Goal: Information Seeking & Learning: Check status

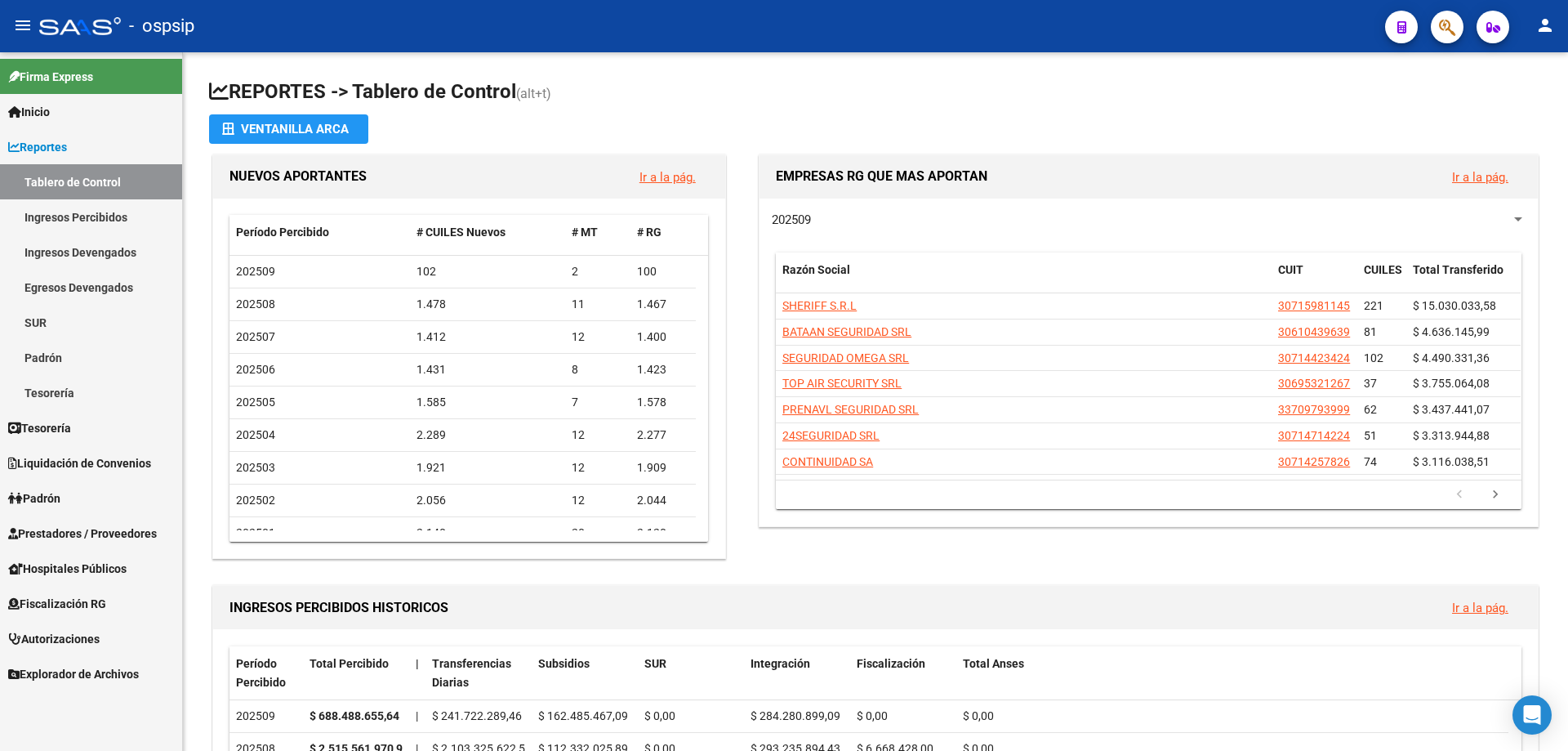
click at [62, 600] on span "Fiscalización RG" at bounding box center [57, 604] width 98 height 18
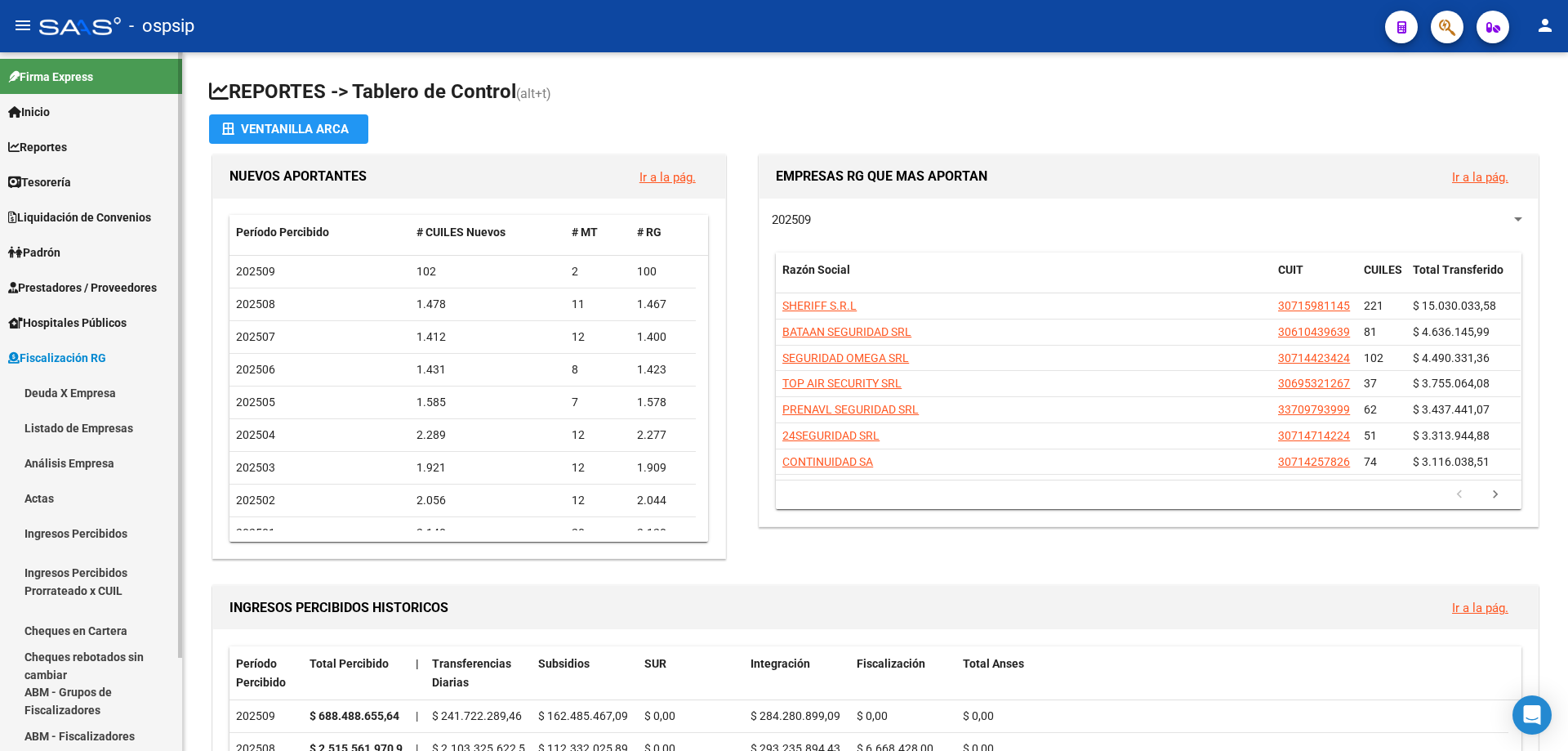
click at [66, 395] on link "Deuda X Empresa" at bounding box center [91, 392] width 182 height 35
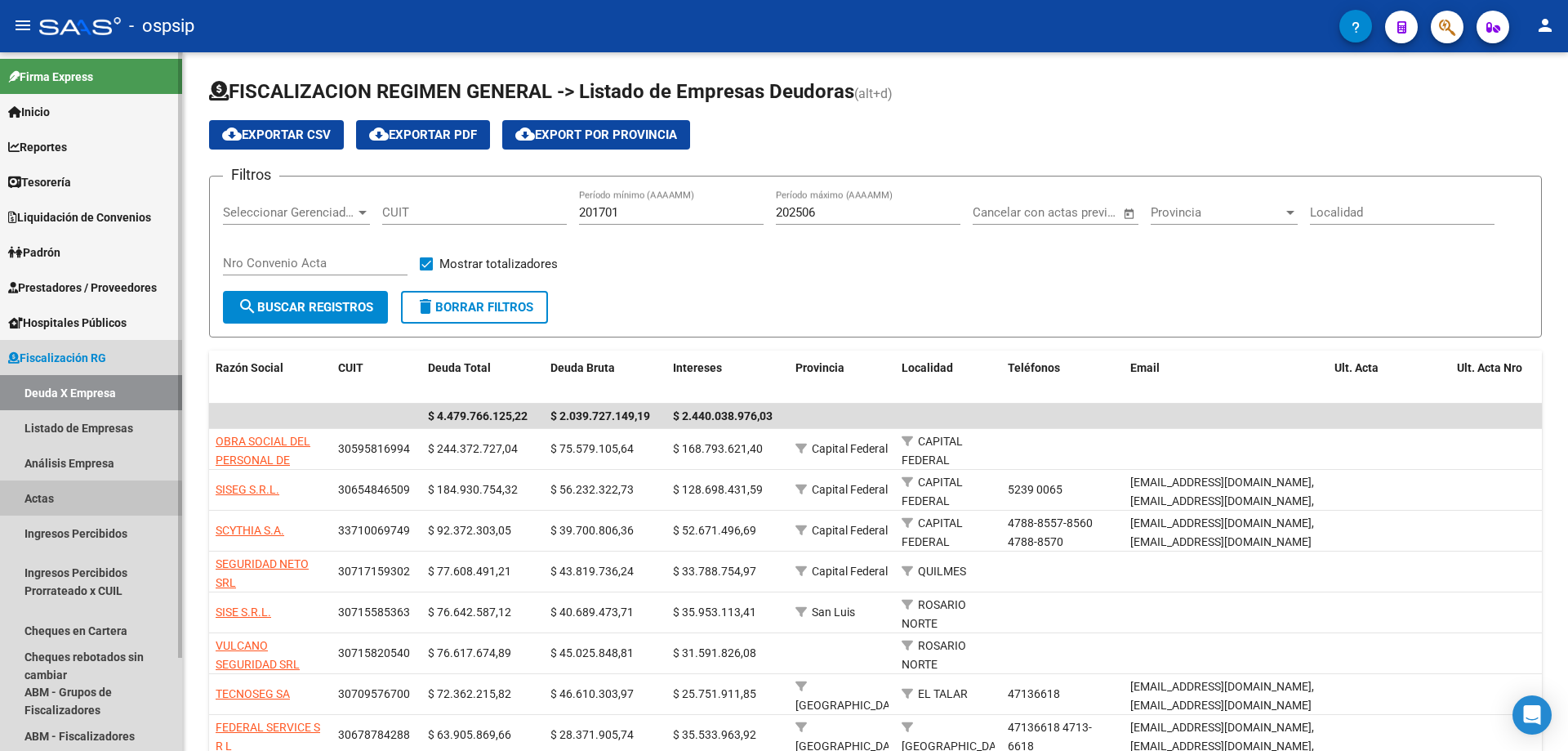
click at [41, 503] on link "Actas" at bounding box center [91, 498] width 182 height 35
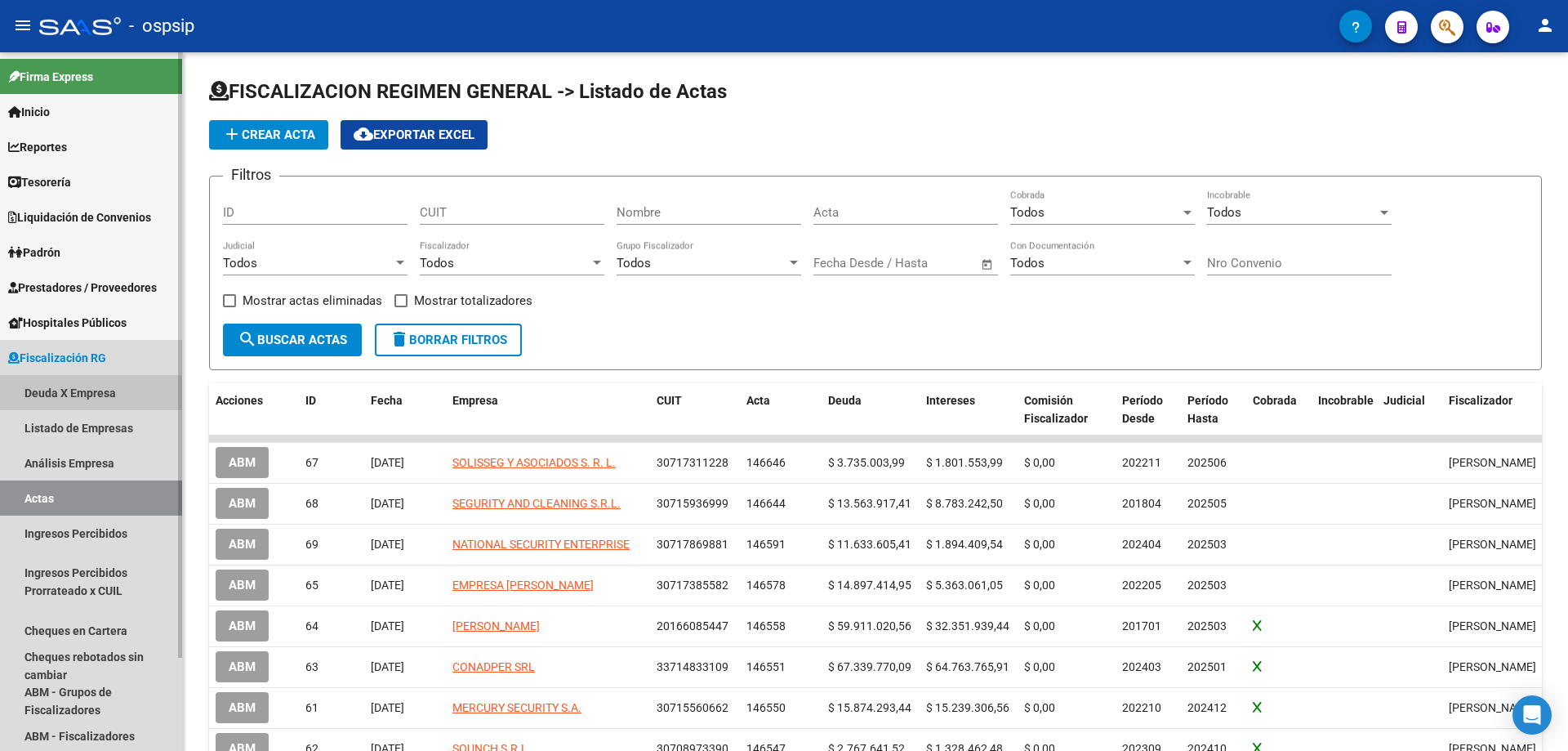
click at [48, 394] on link "Deuda X Empresa" at bounding box center [91, 392] width 182 height 35
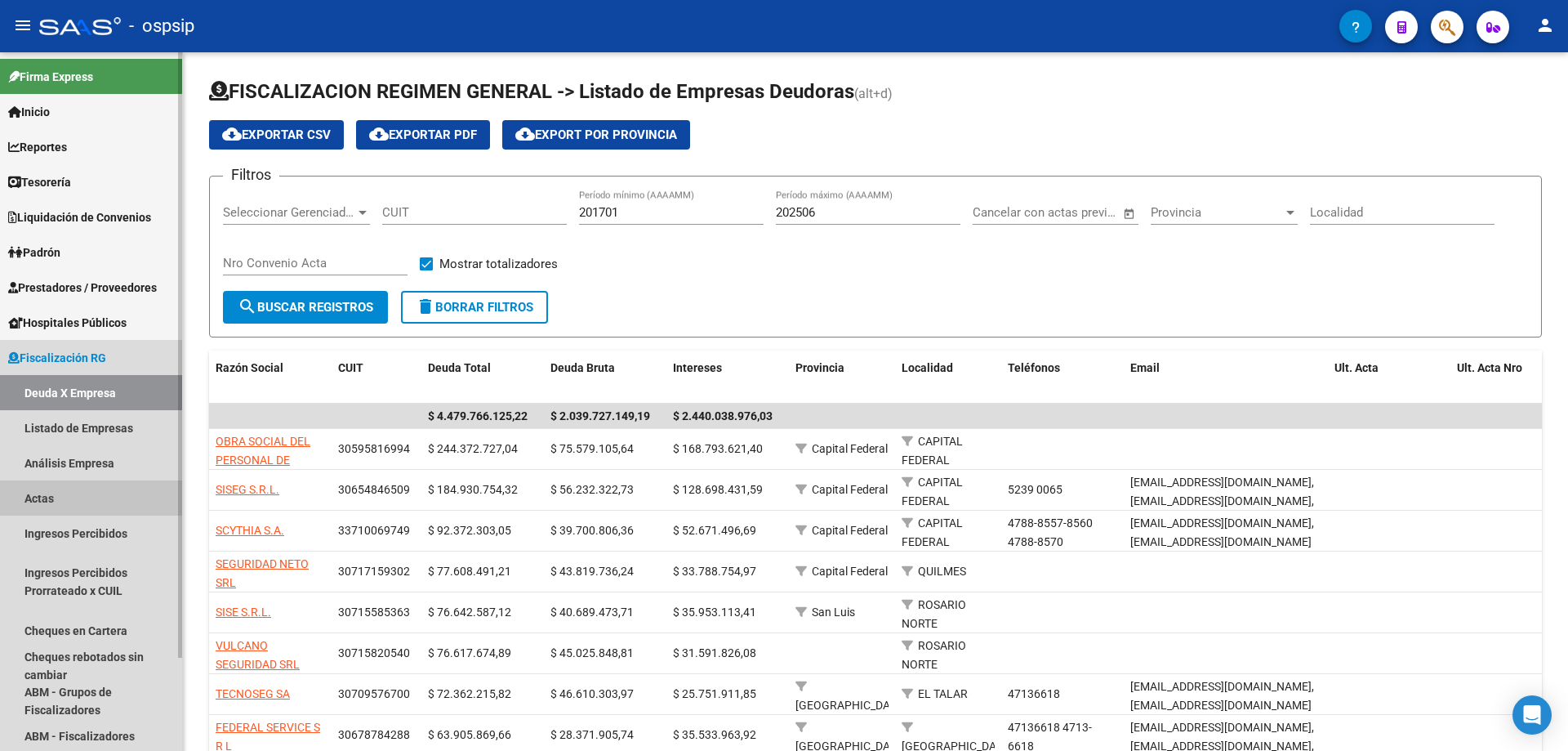
click at [48, 499] on link "Actas" at bounding box center [91, 498] width 182 height 35
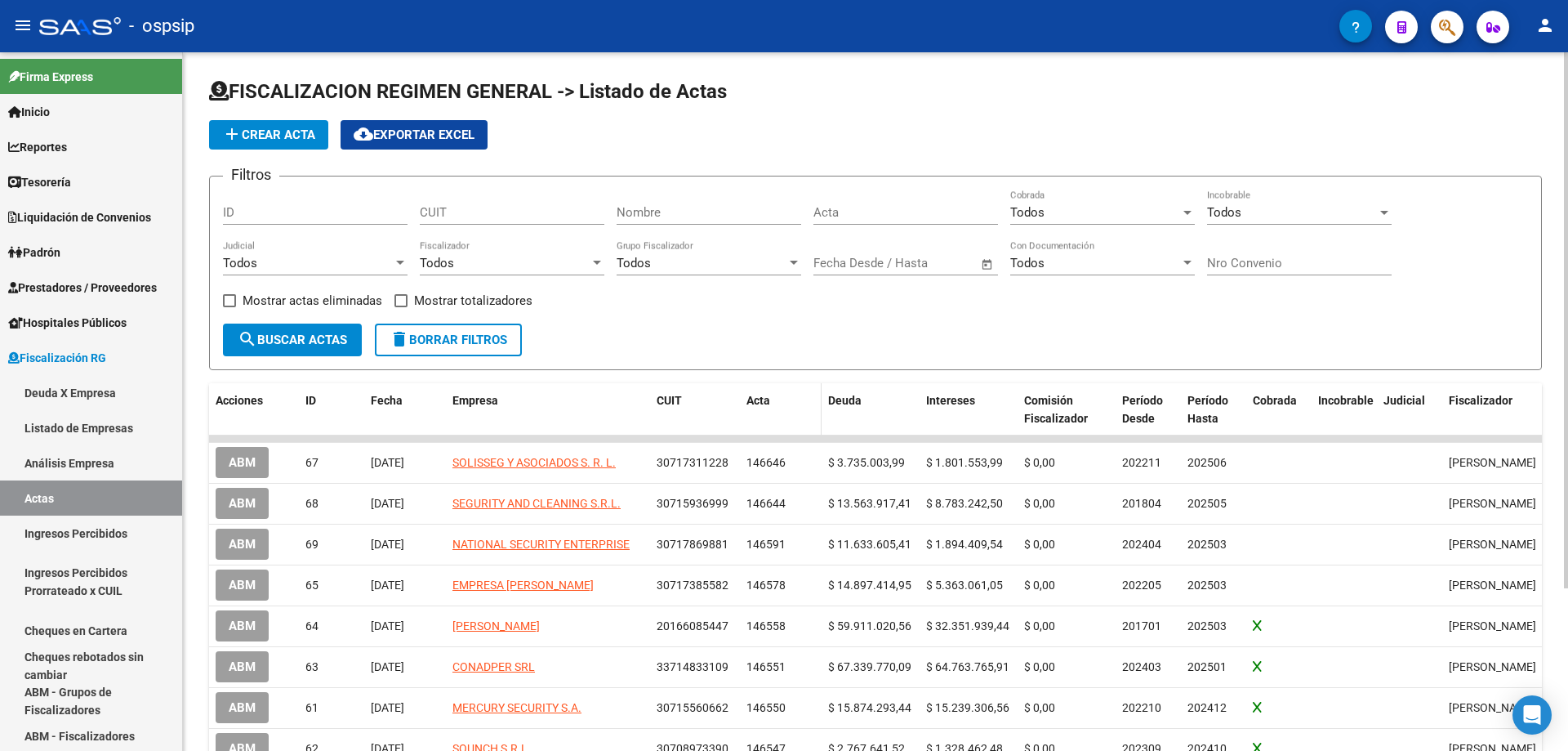
click at [756, 395] on span "Acta" at bounding box center [759, 400] width 23 height 14
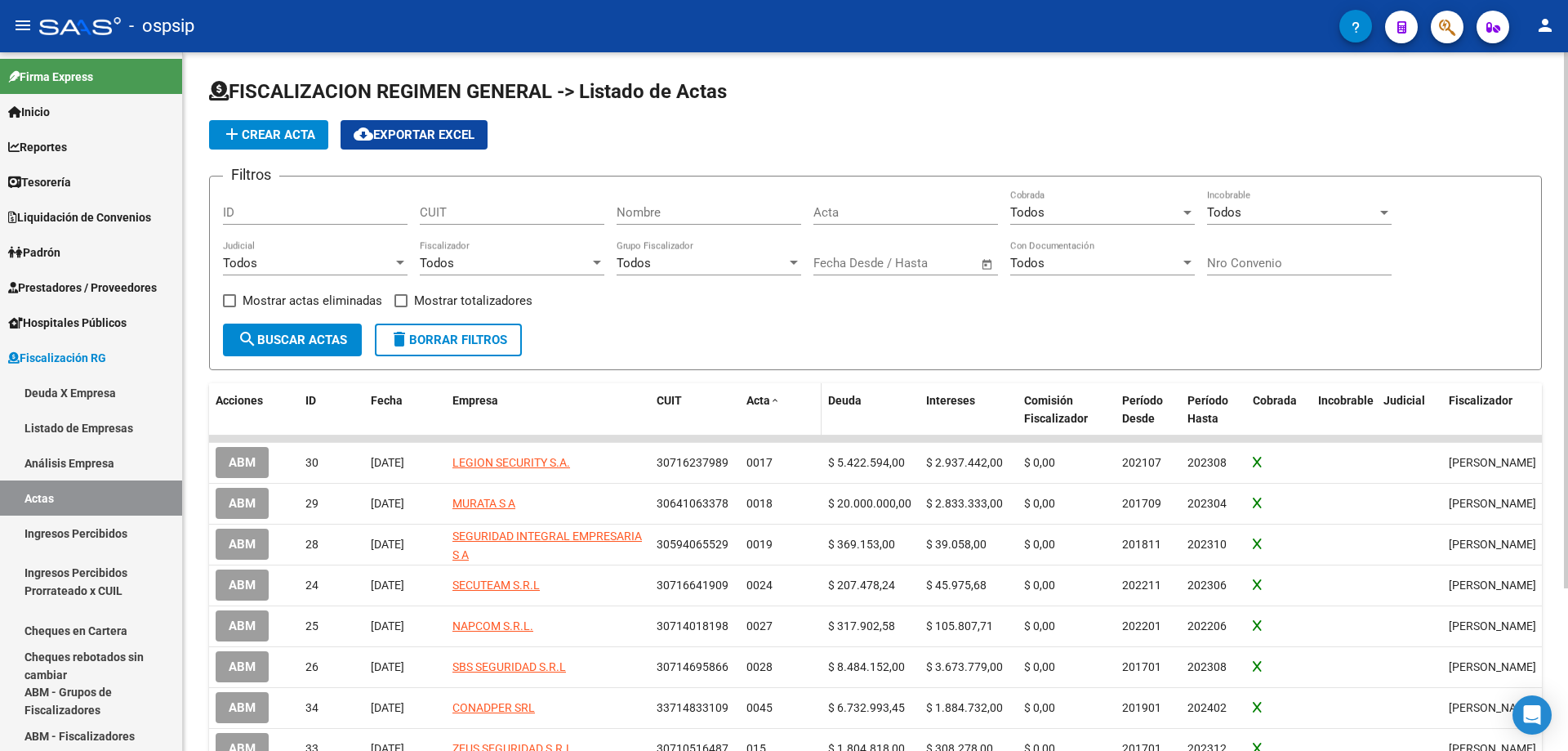
click at [763, 401] on span "Acta" at bounding box center [759, 400] width 23 height 14
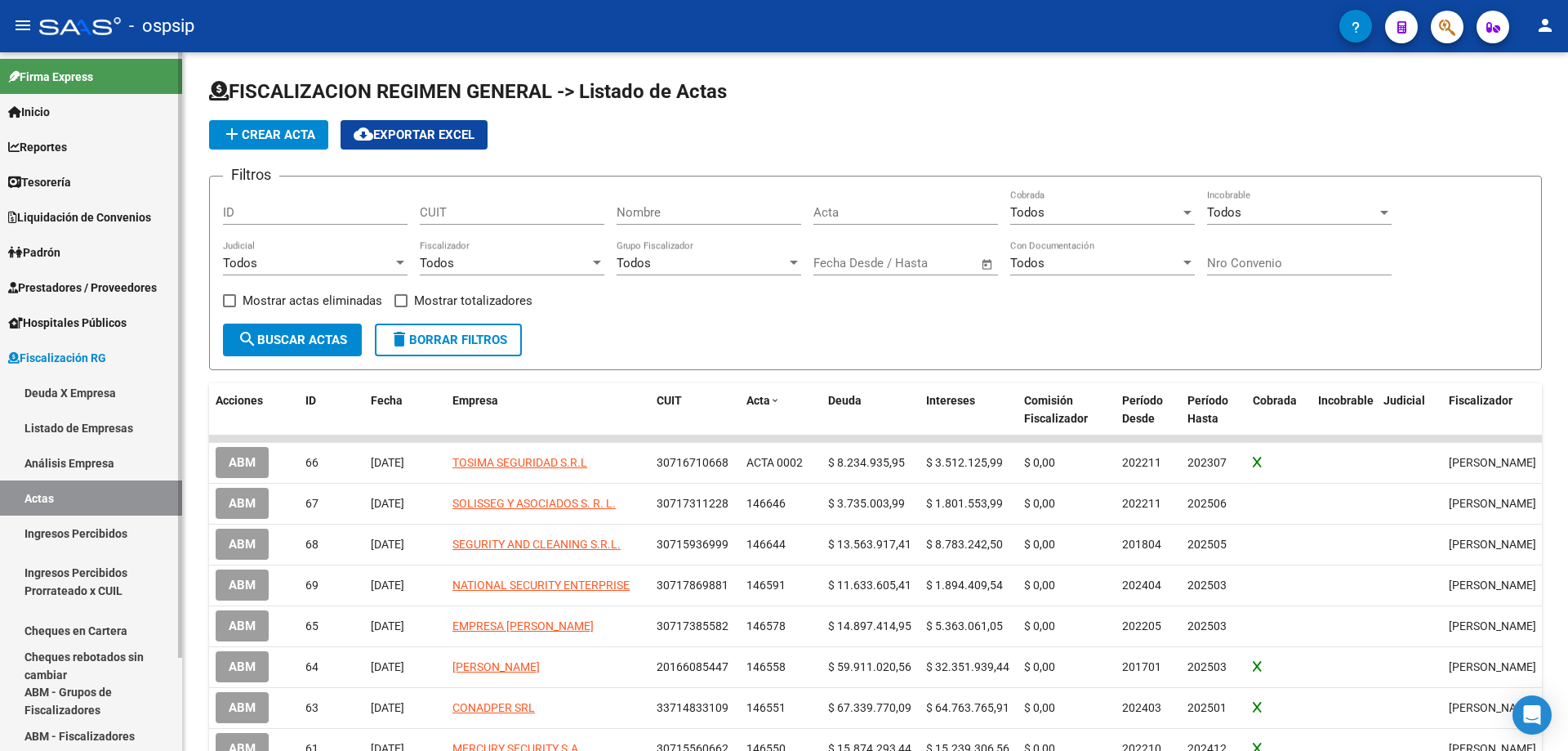
click at [51, 398] on link "Deuda X Empresa" at bounding box center [91, 392] width 182 height 35
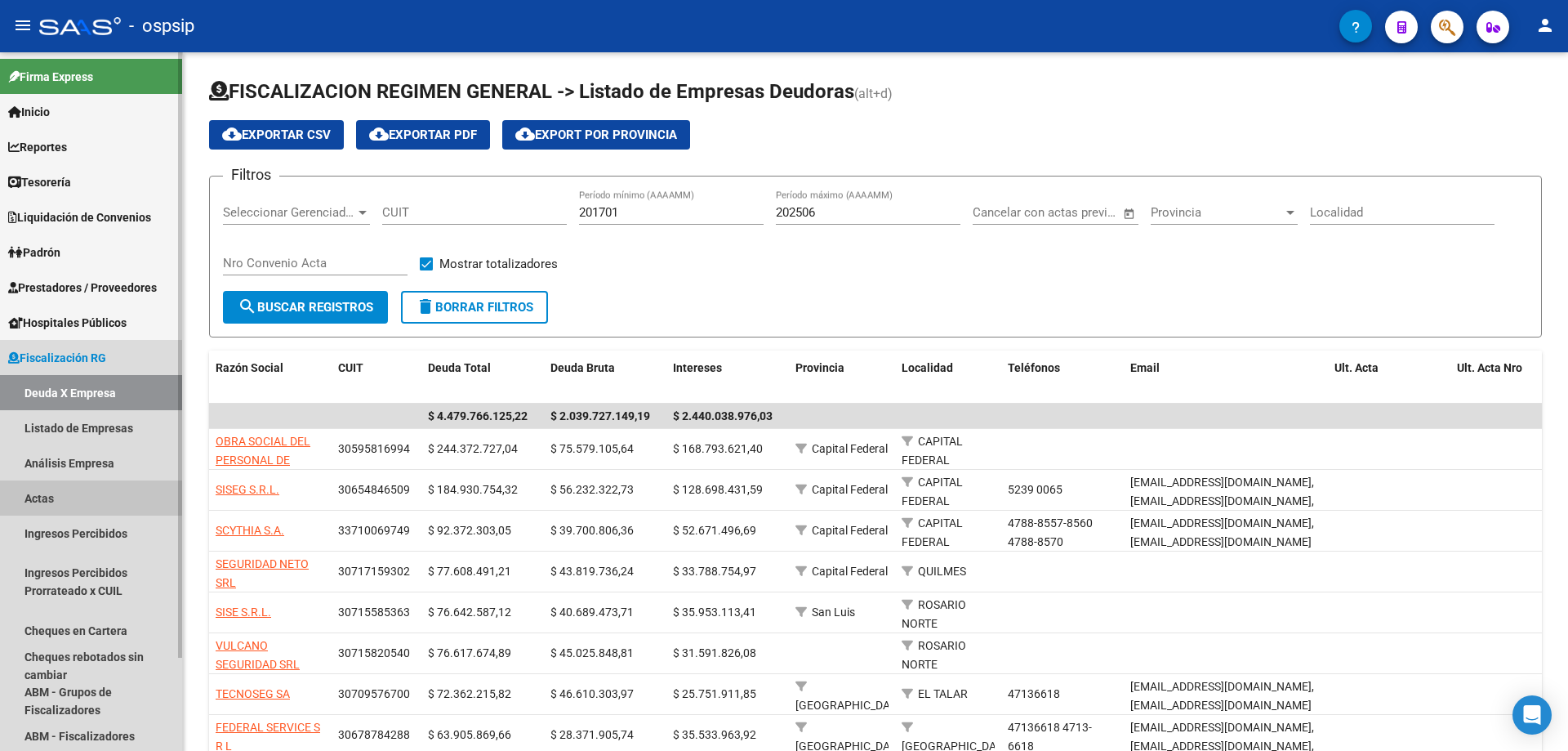
click at [32, 494] on link "Actas" at bounding box center [91, 498] width 182 height 35
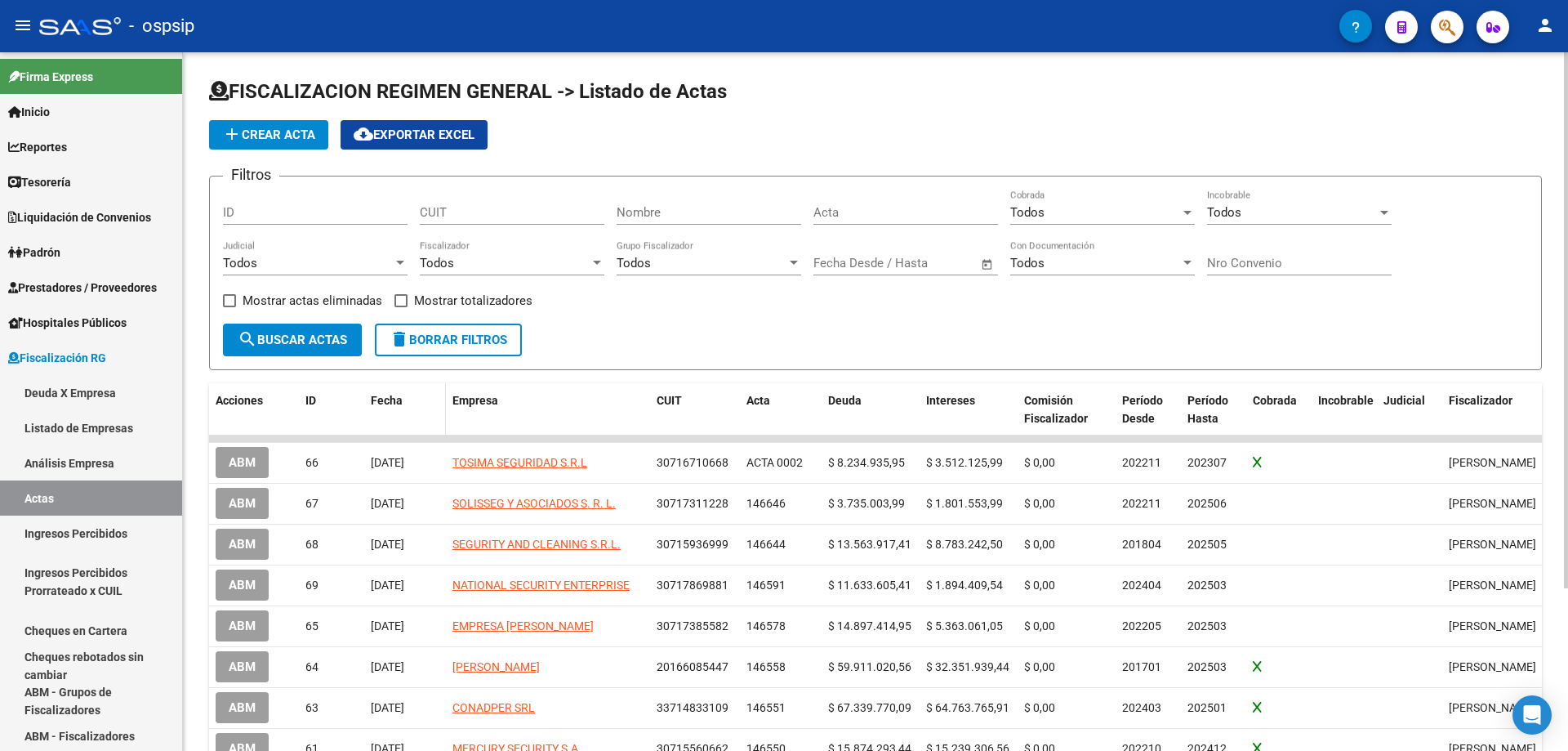
click at [383, 403] on span "Fecha" at bounding box center [387, 400] width 32 height 14
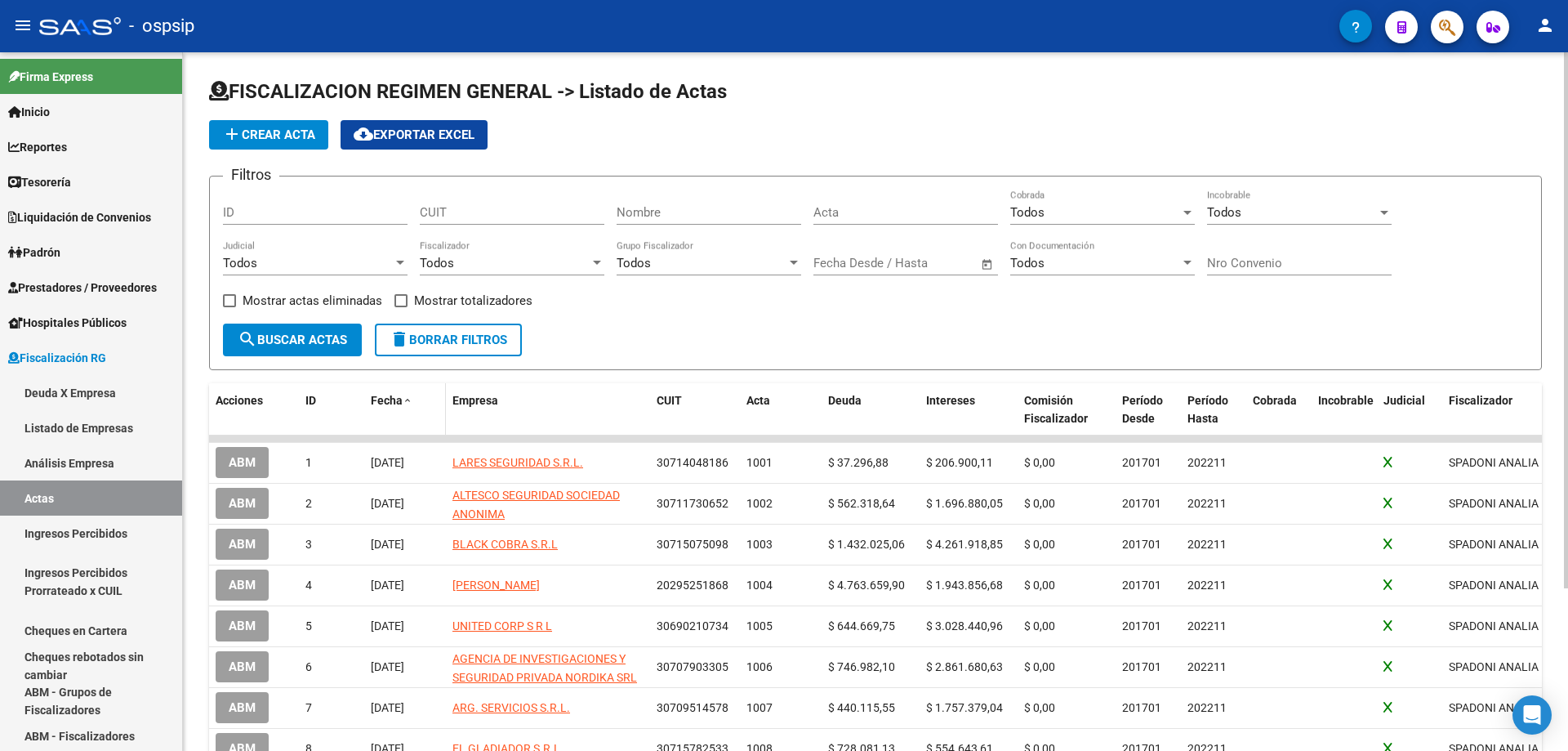
click at [383, 403] on span "Fecha" at bounding box center [387, 400] width 32 height 14
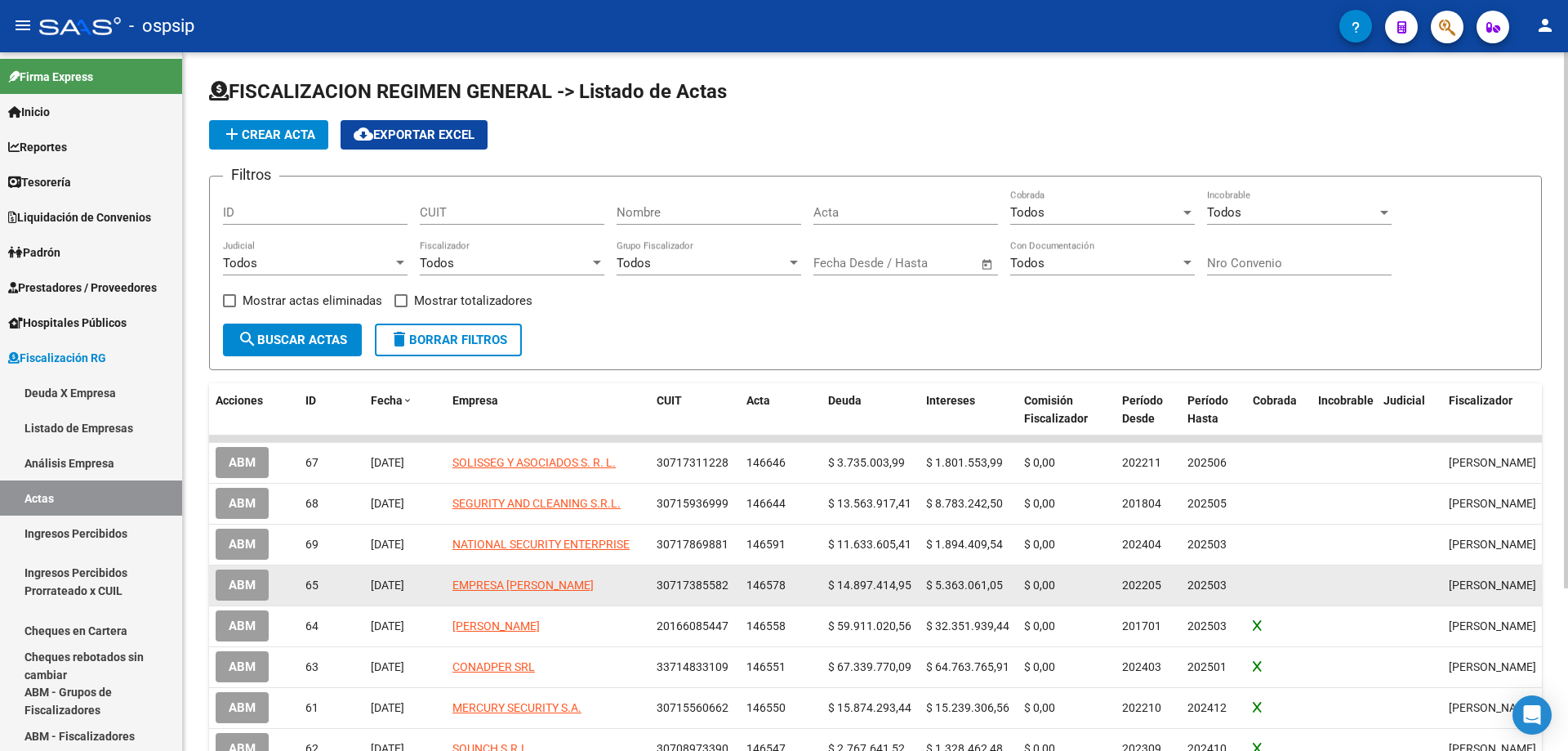
scroll to position [82, 0]
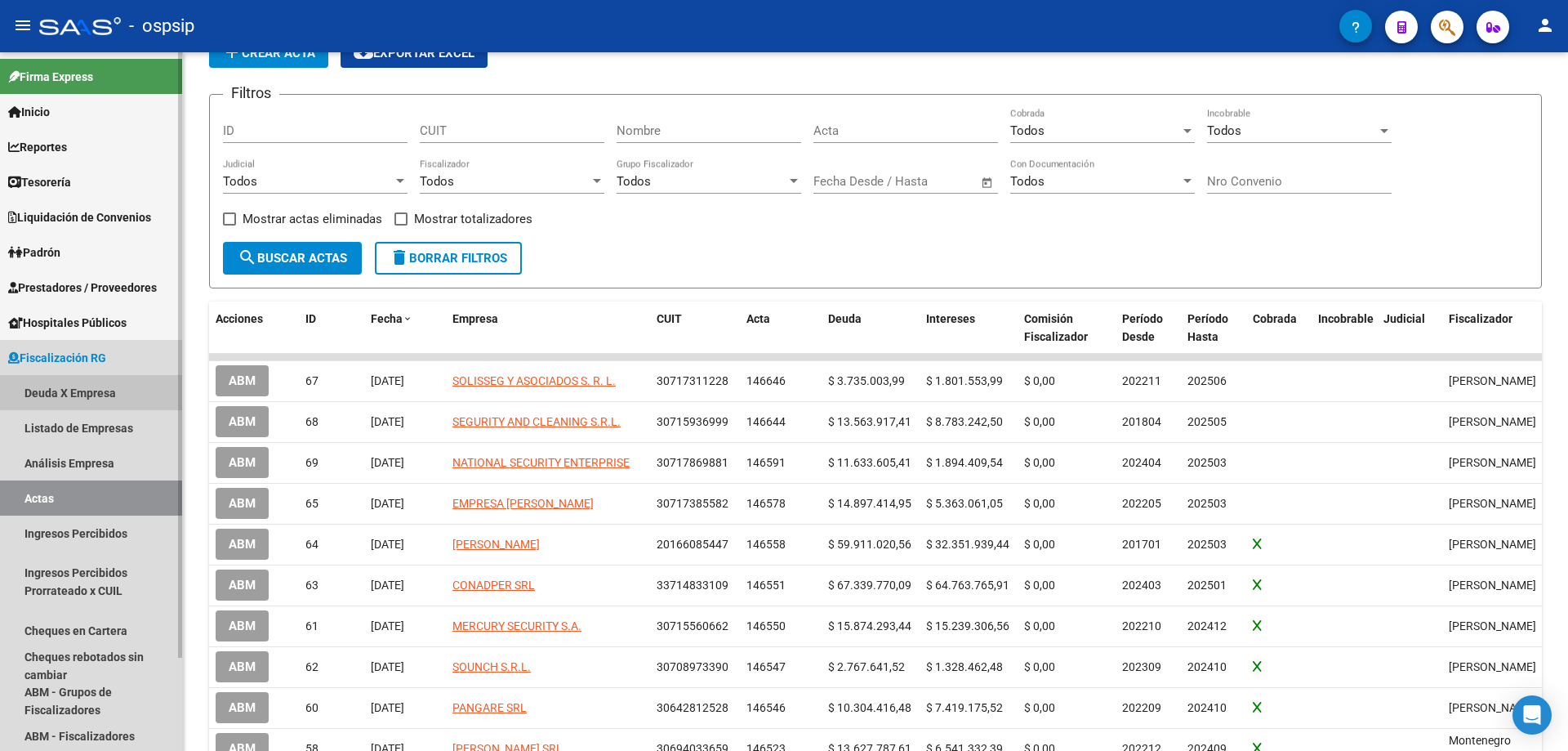
click at [54, 390] on link "Deuda X Empresa" at bounding box center [91, 392] width 182 height 35
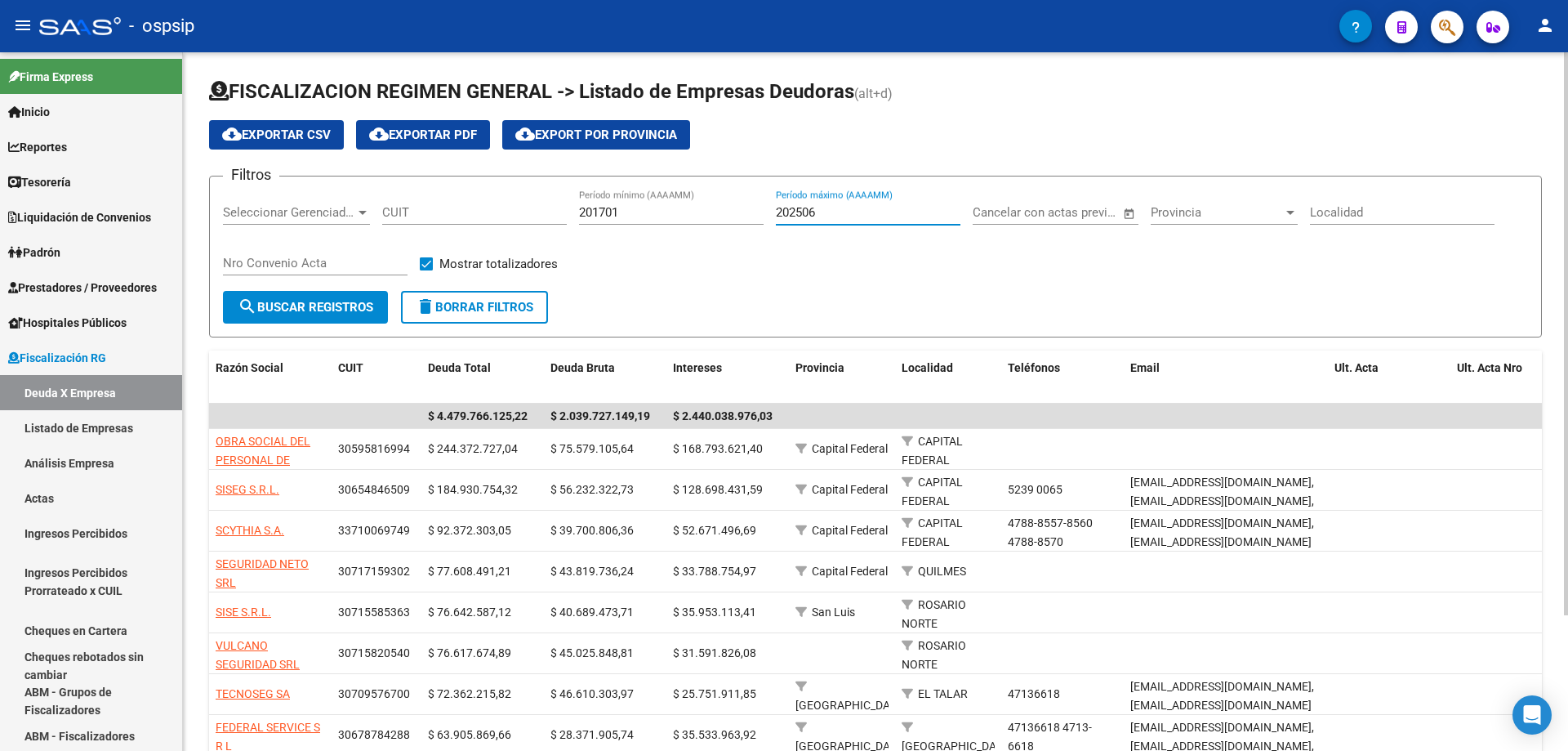
click at [825, 213] on input "202506" at bounding box center [868, 213] width 185 height 14
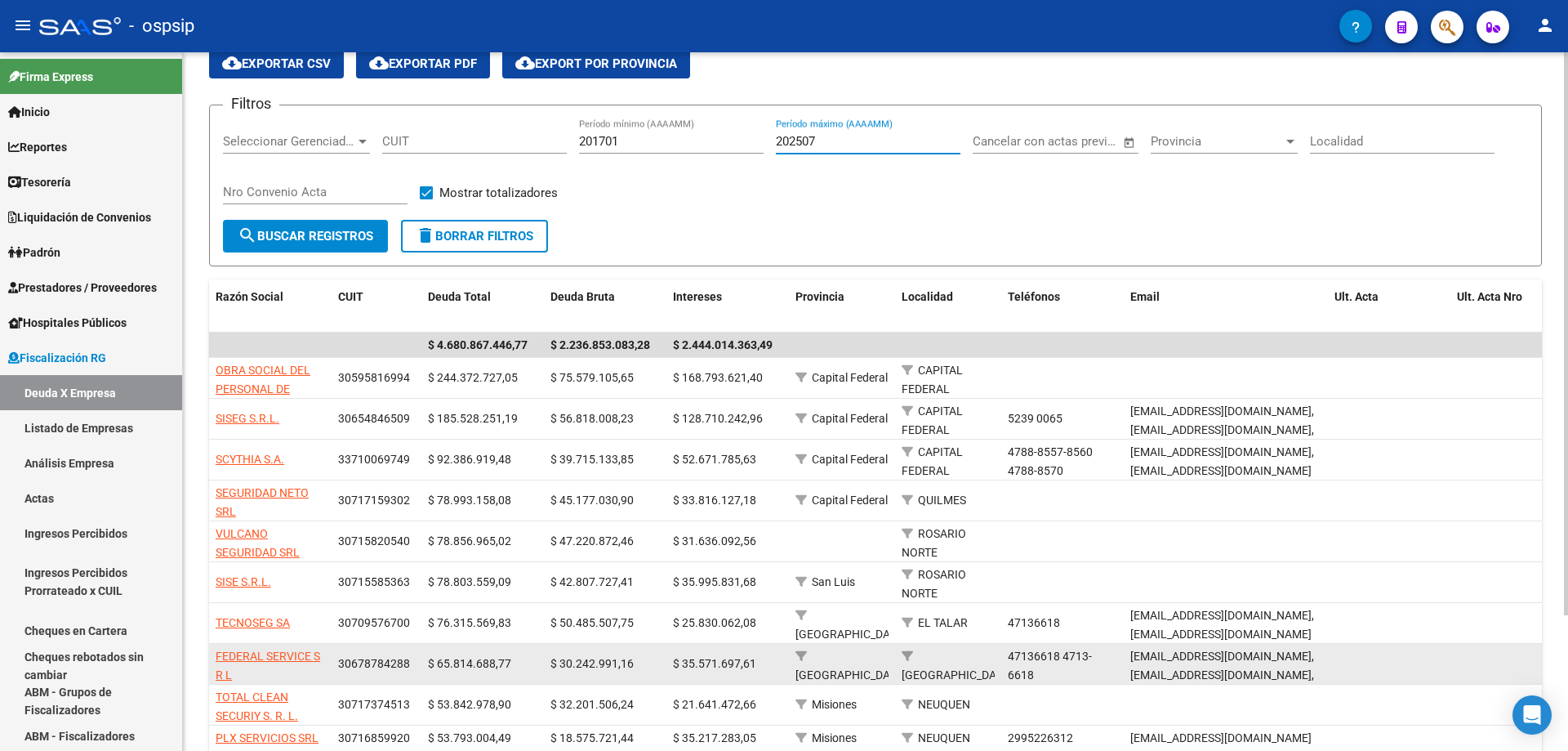
scroll to position [169, 0]
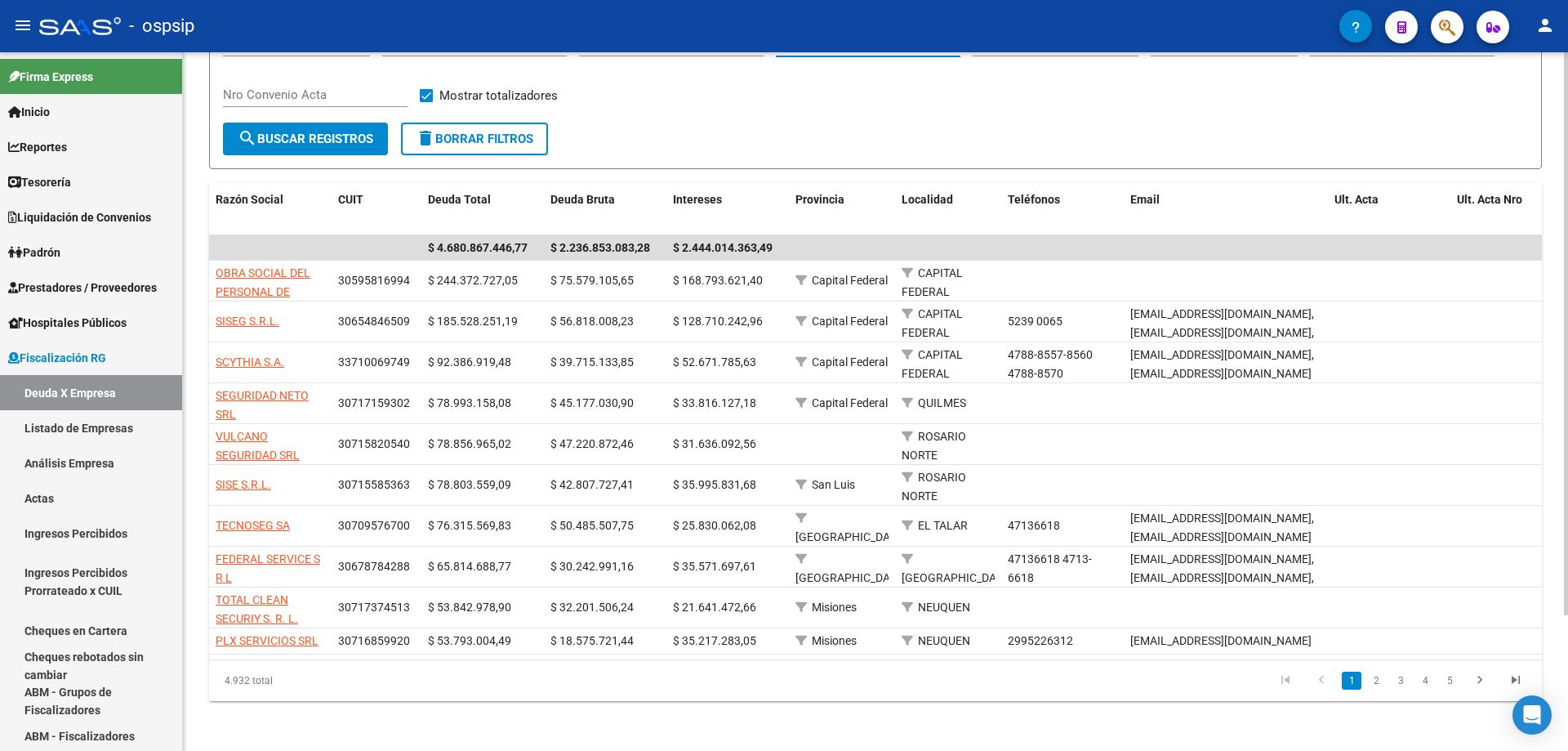
type input "202507"
